Goal: Navigation & Orientation: Locate item on page

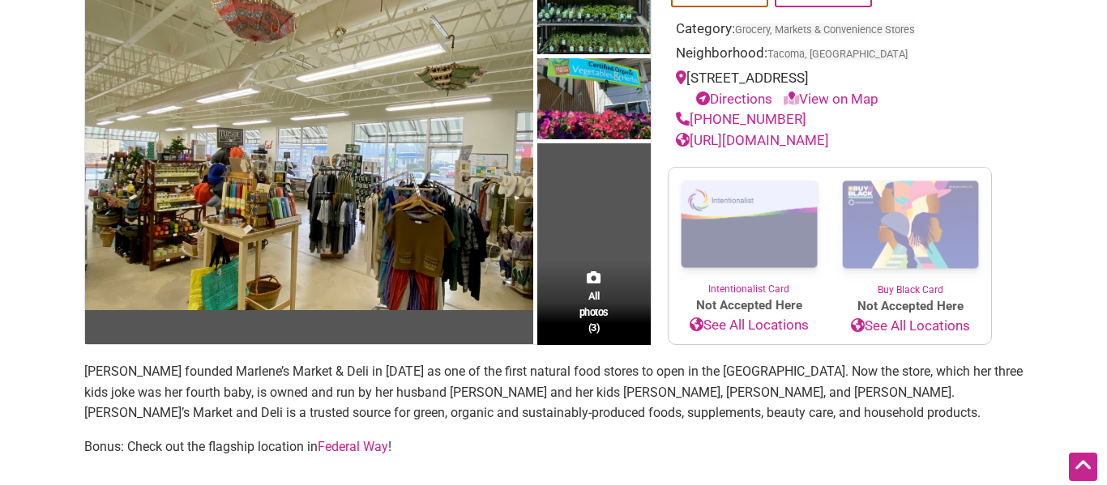
scroll to position [187, 0]
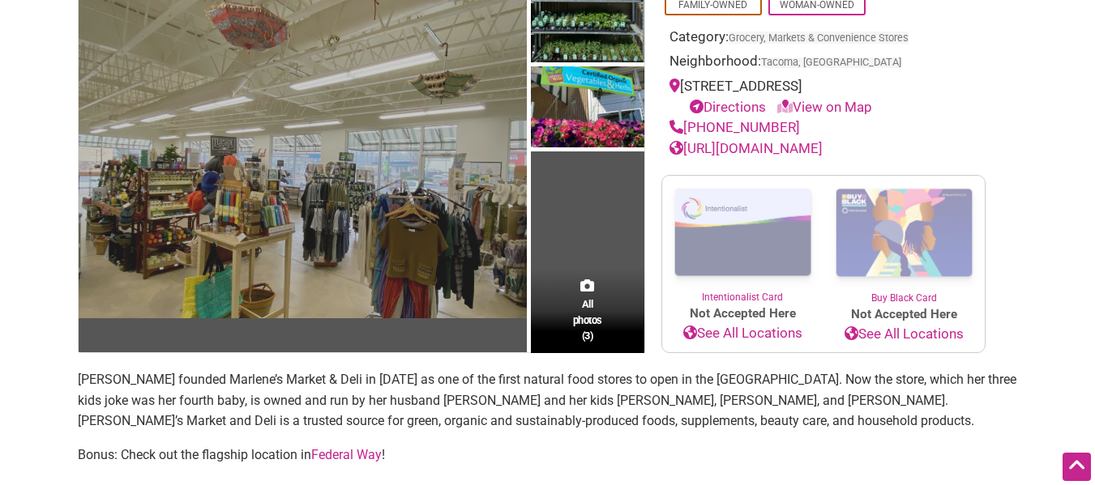
click at [374, 203] on img at bounding box center [303, 150] width 448 height 336
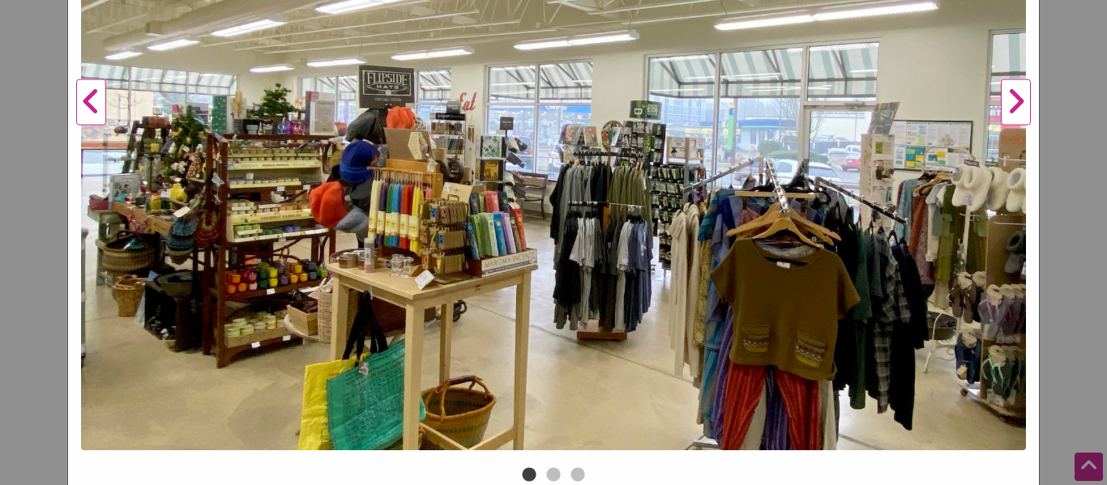
scroll to position [421, 0]
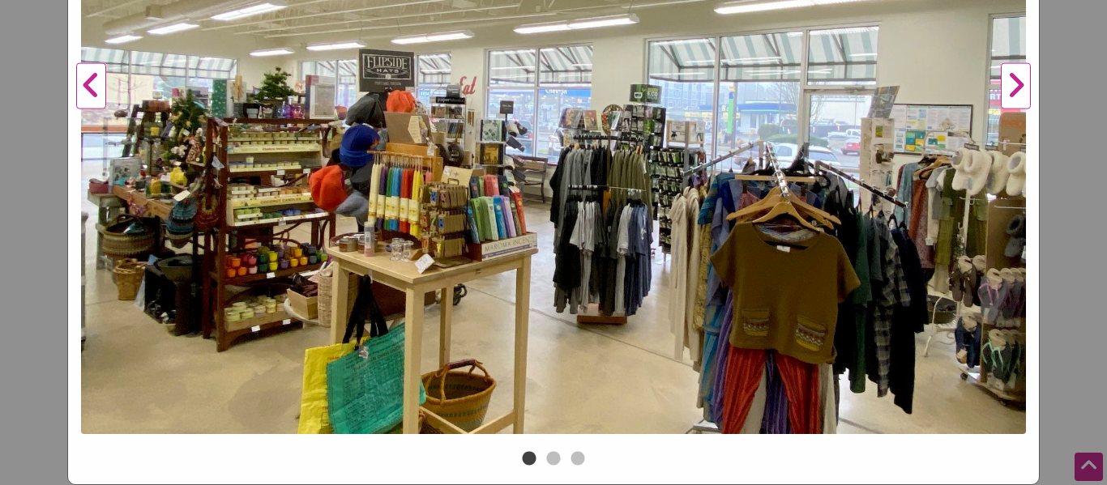
click at [1020, 79] on button "Next" at bounding box center [1016, 86] width 45 height 722
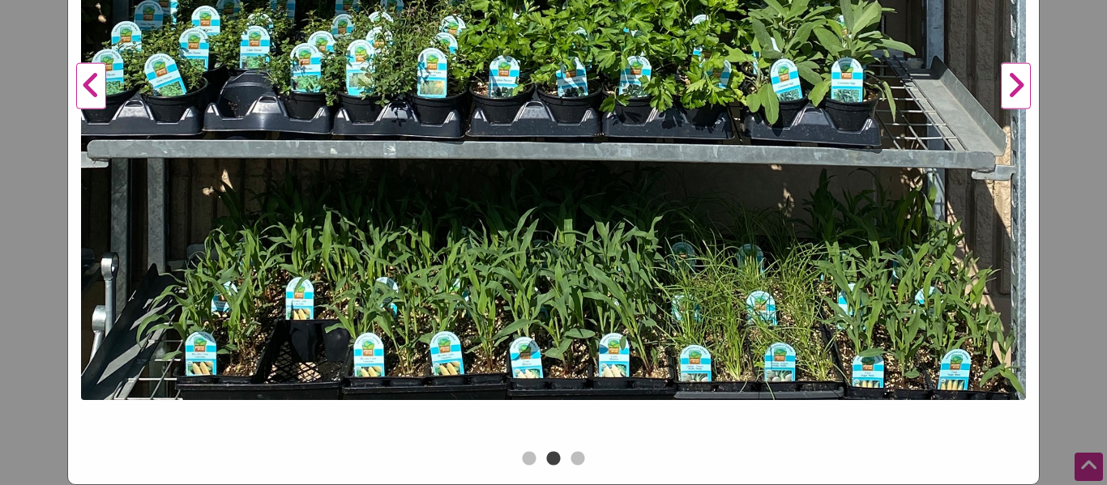
click at [1020, 79] on button "Next" at bounding box center [1016, 86] width 45 height 722
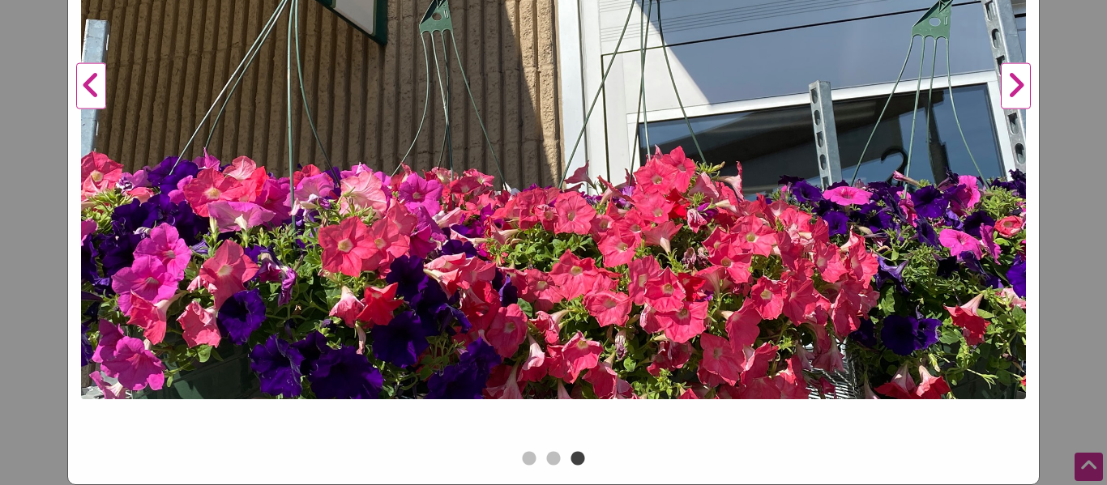
click at [1020, 79] on button "Next" at bounding box center [1016, 86] width 45 height 722
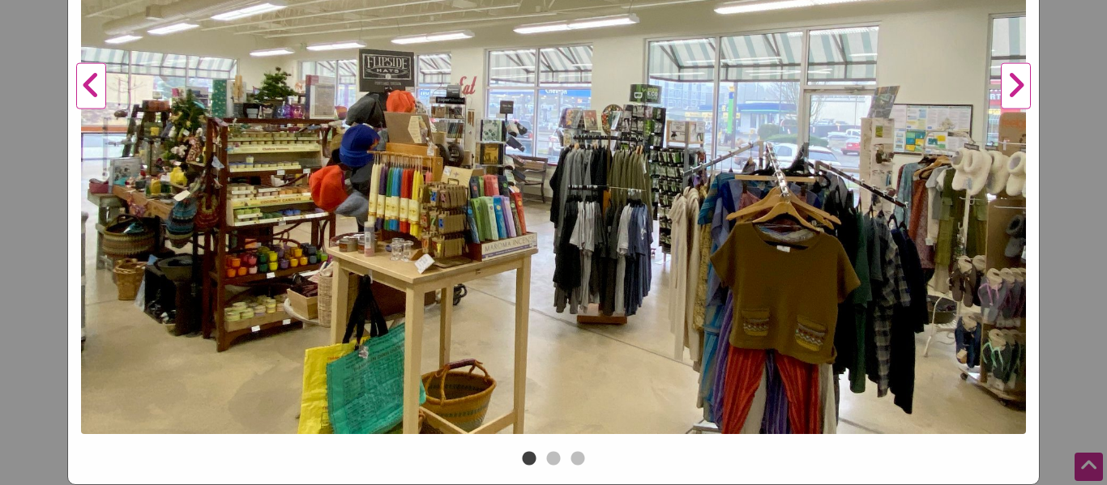
click at [1020, 79] on button "Next" at bounding box center [1016, 86] width 45 height 722
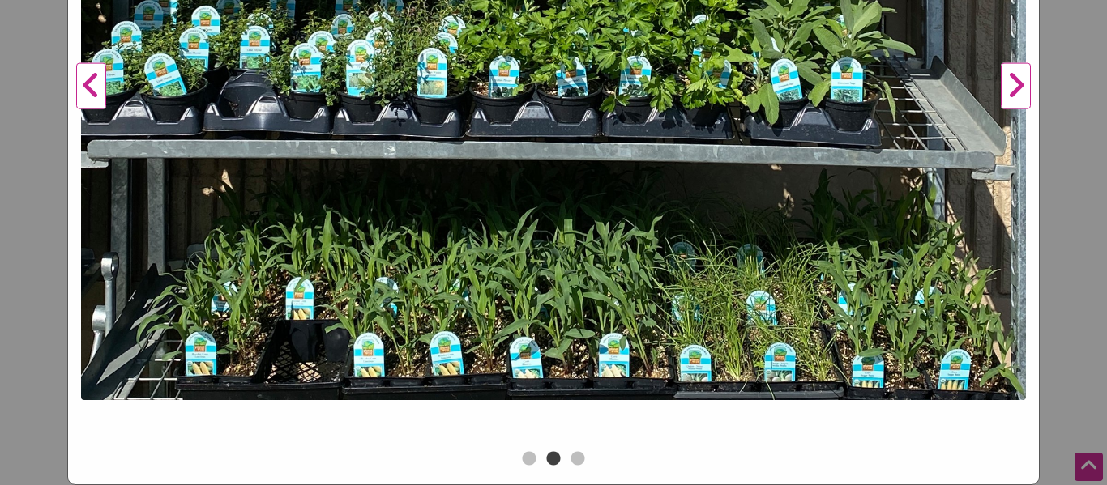
click at [1020, 80] on button "Next" at bounding box center [1016, 86] width 45 height 722
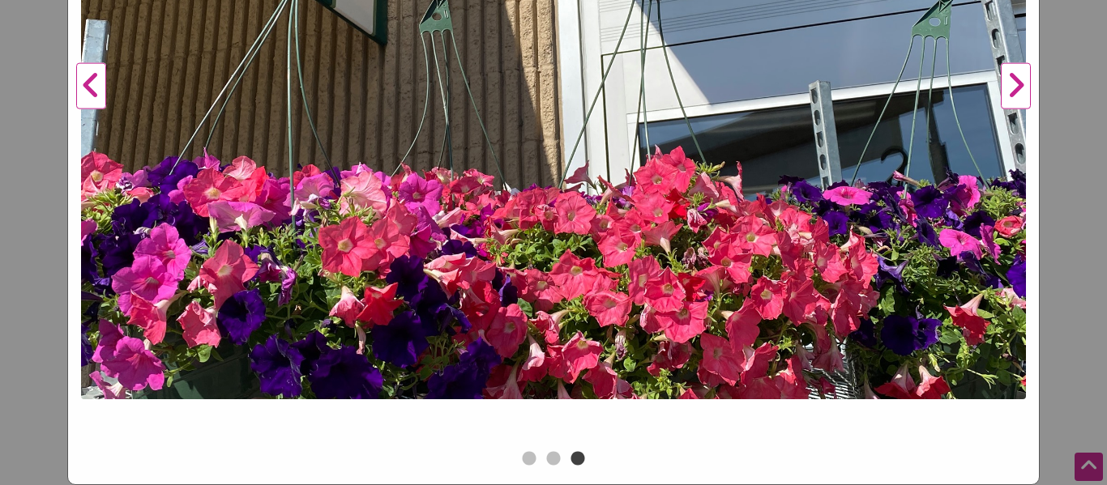
click at [1020, 80] on button "Next" at bounding box center [1016, 86] width 45 height 722
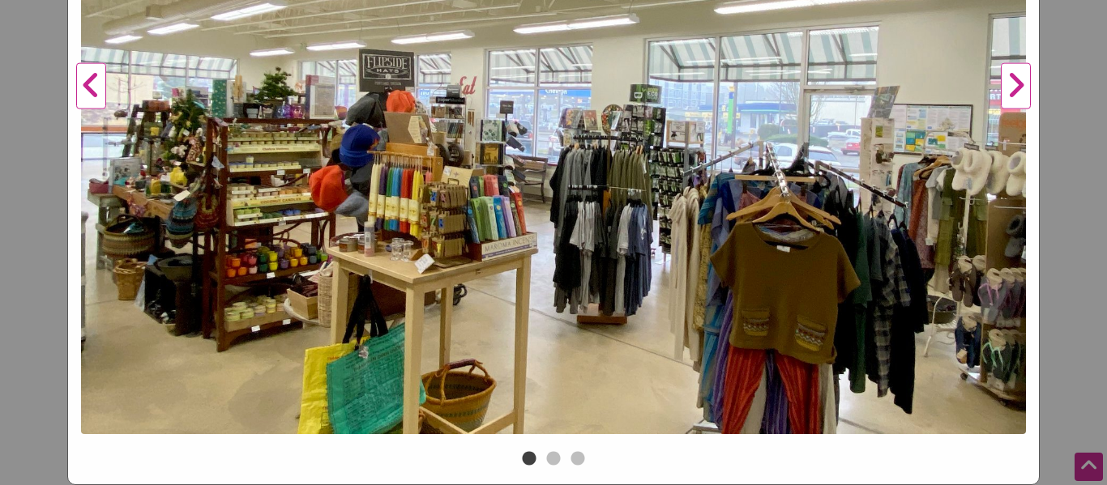
click at [1014, 96] on button "Next" at bounding box center [1016, 86] width 45 height 722
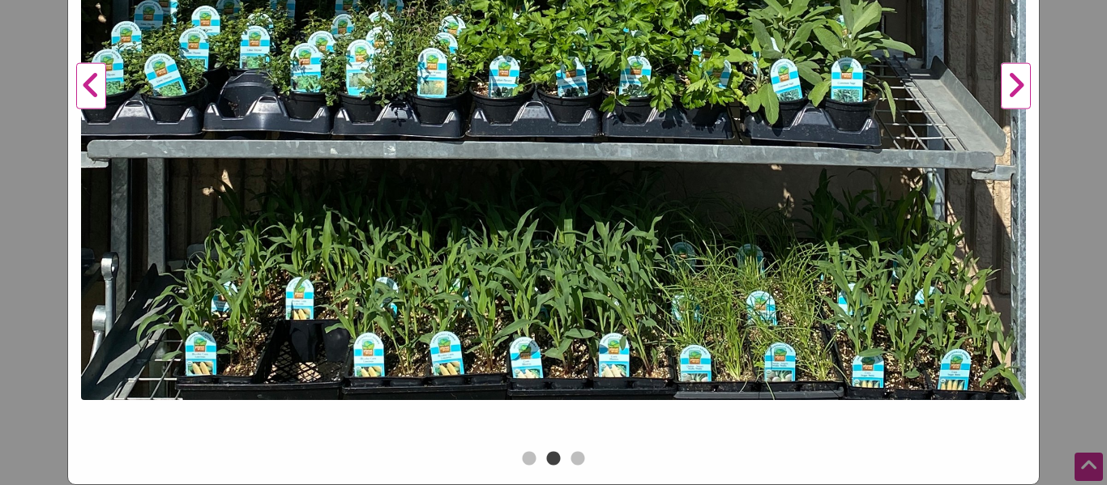
click at [1014, 96] on button "Next" at bounding box center [1016, 86] width 45 height 722
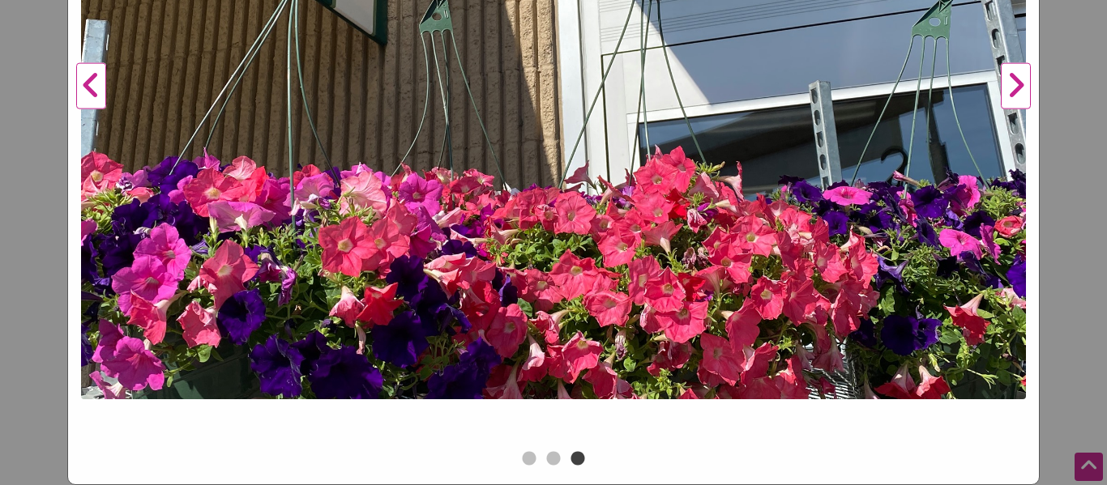
scroll to position [0, 0]
